Goal: Check status: Check status

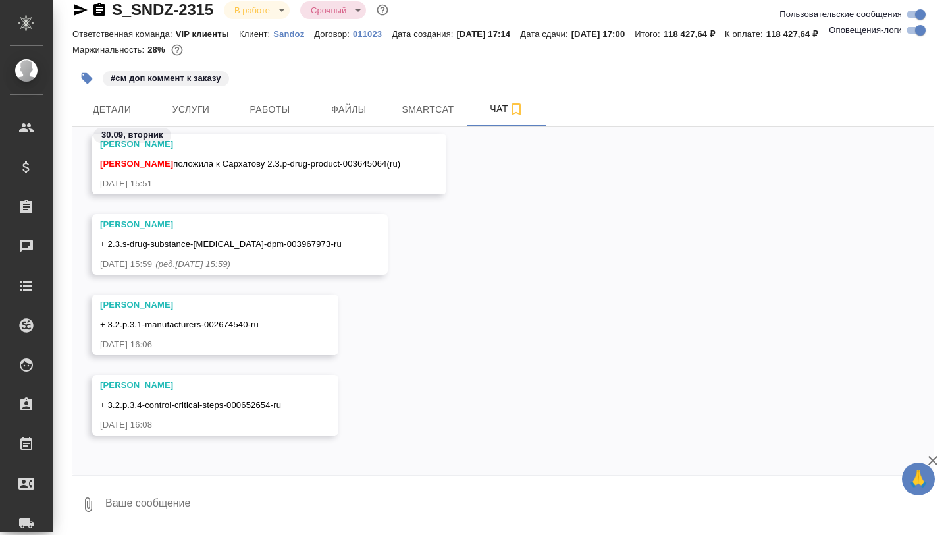
scroll to position [18, 0]
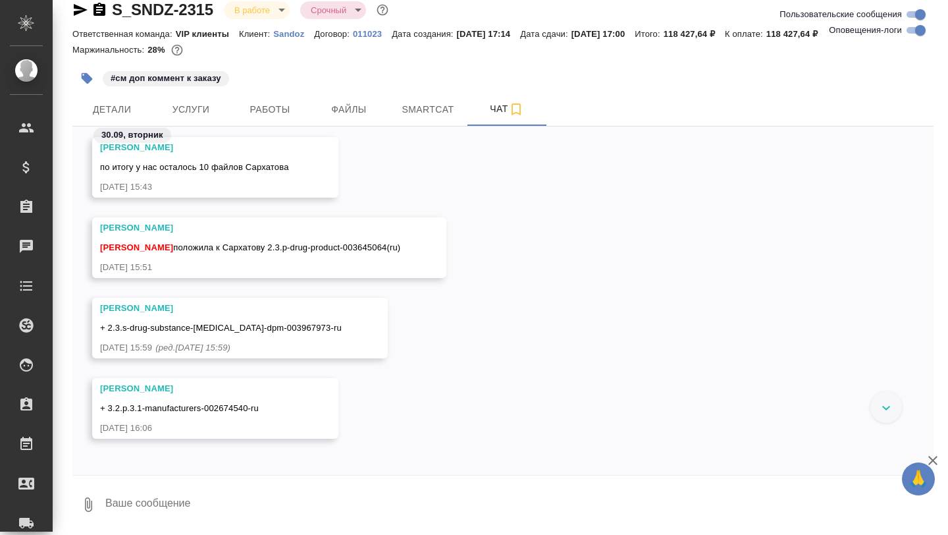
scroll to position [113761, 0]
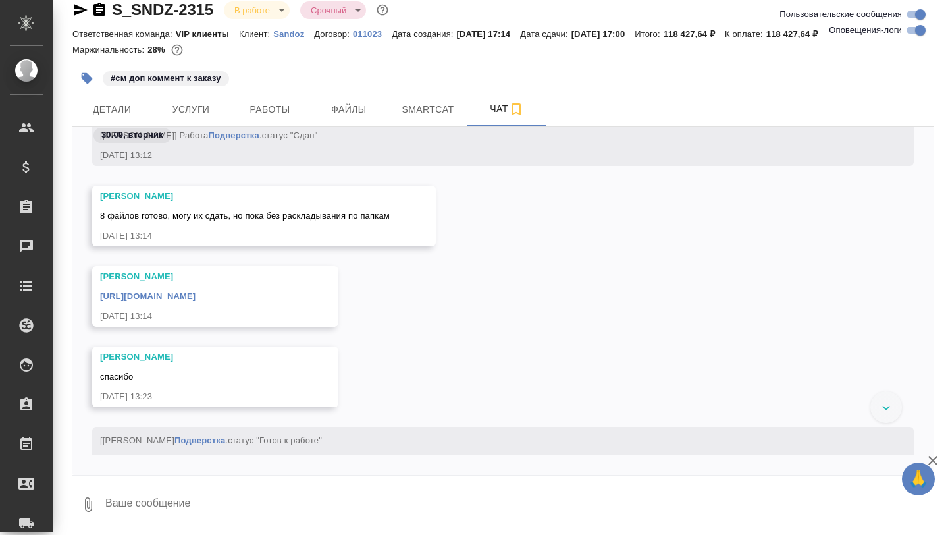
scroll to position [111433, 0]
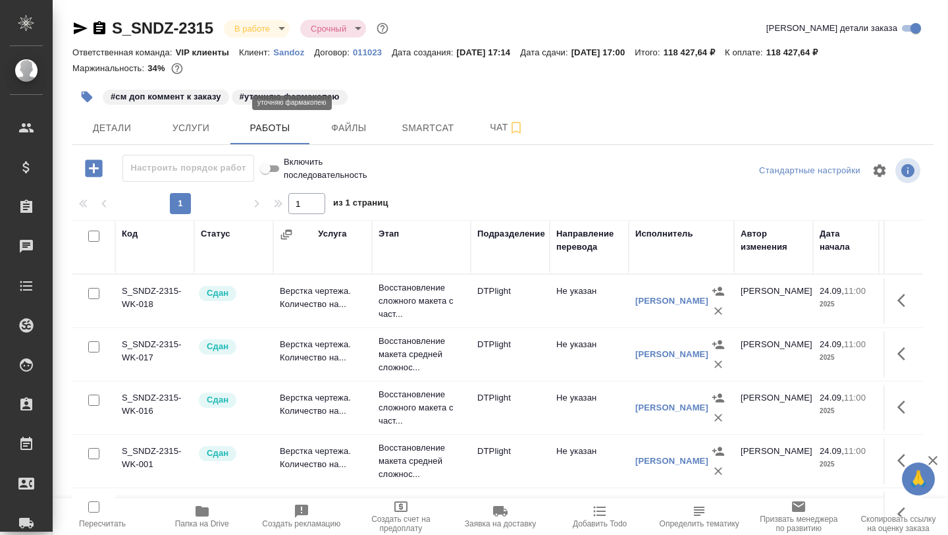
scroll to position [879, 0]
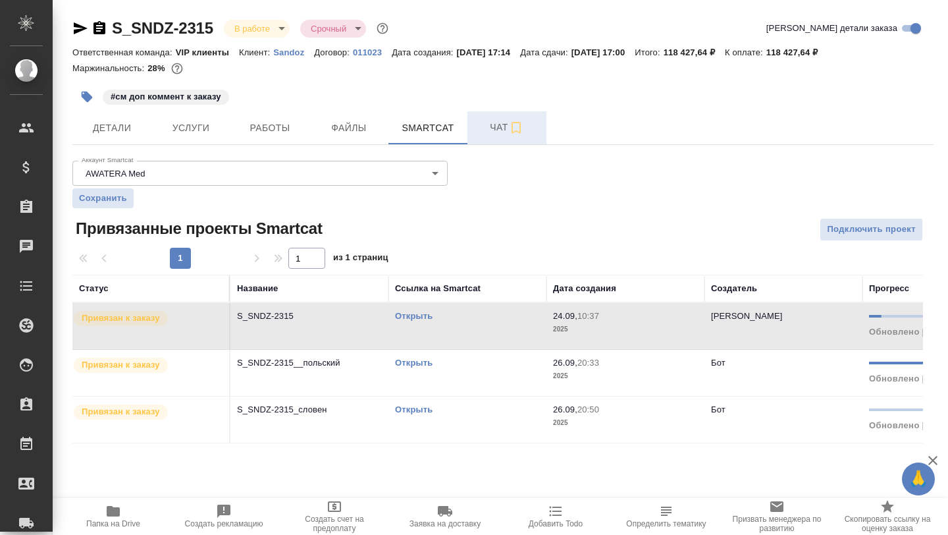
click at [481, 134] on span "Чат" at bounding box center [507, 127] width 63 height 16
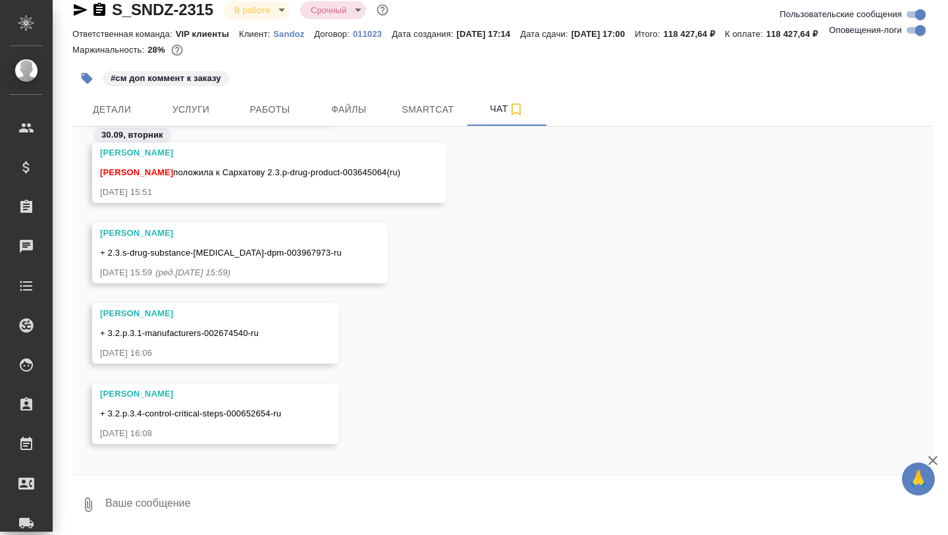
scroll to position [116462, 0]
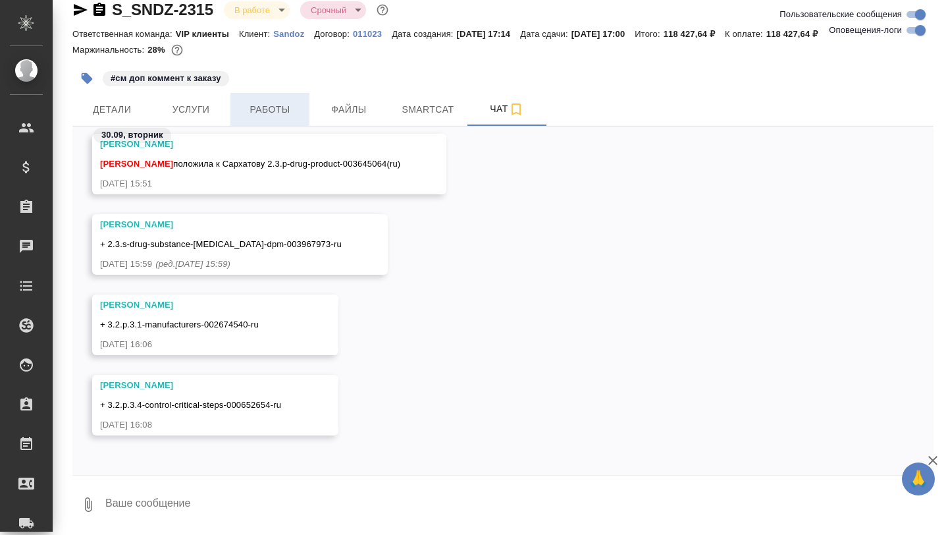
click at [238, 105] on span "Работы" at bounding box center [269, 109] width 63 height 16
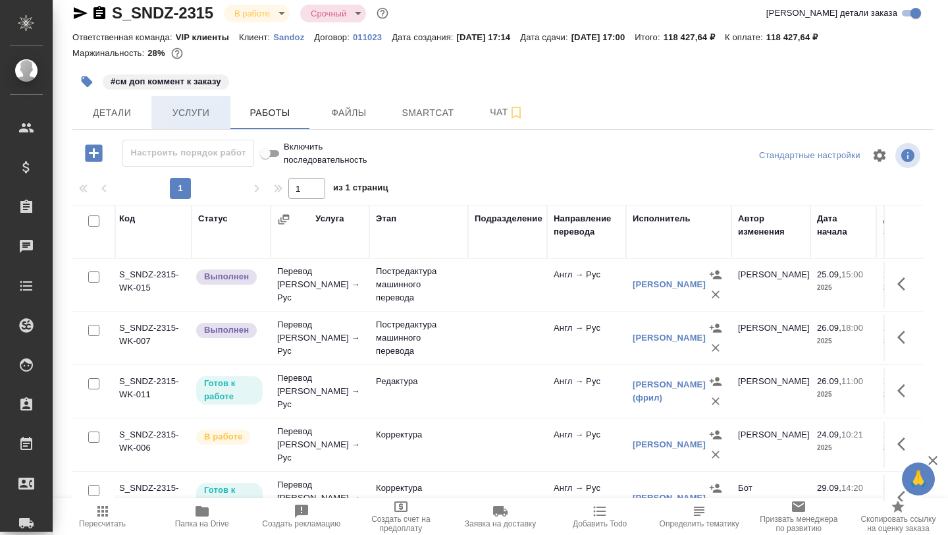
scroll to position [588, 3]
